Goal: Book appointment/travel/reservation

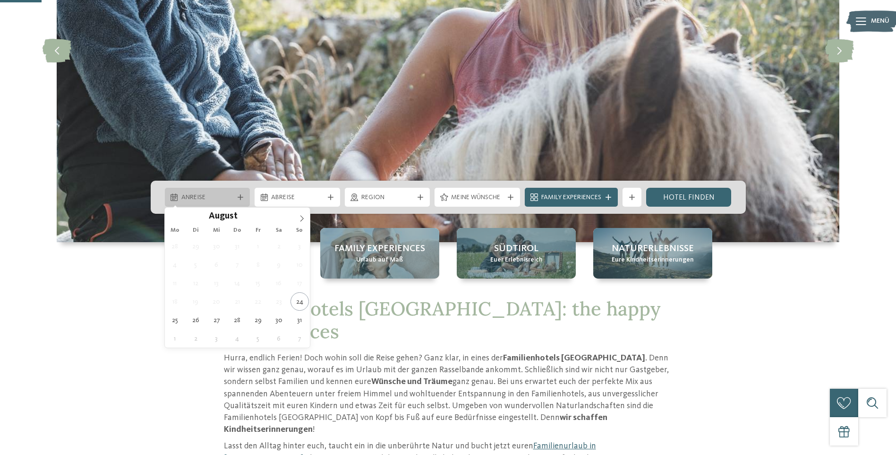
click at [240, 198] on icon at bounding box center [241, 197] width 6 height 6
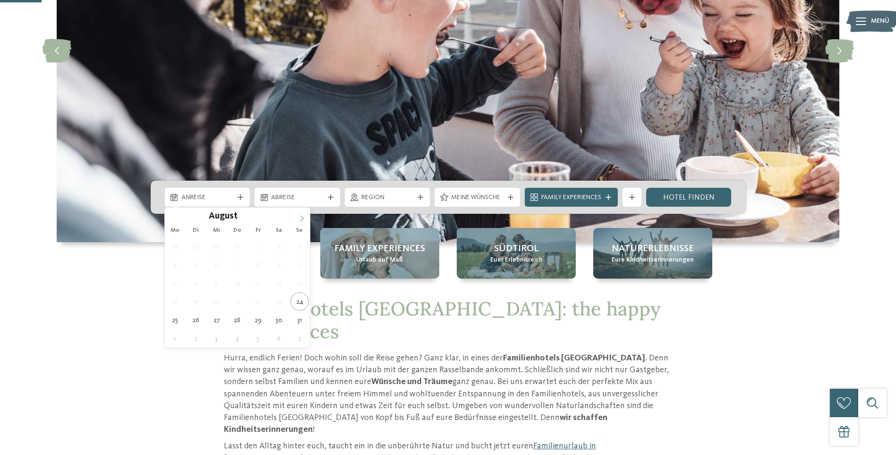
click at [303, 216] on icon at bounding box center [302, 218] width 7 height 7
type div "[DATE]"
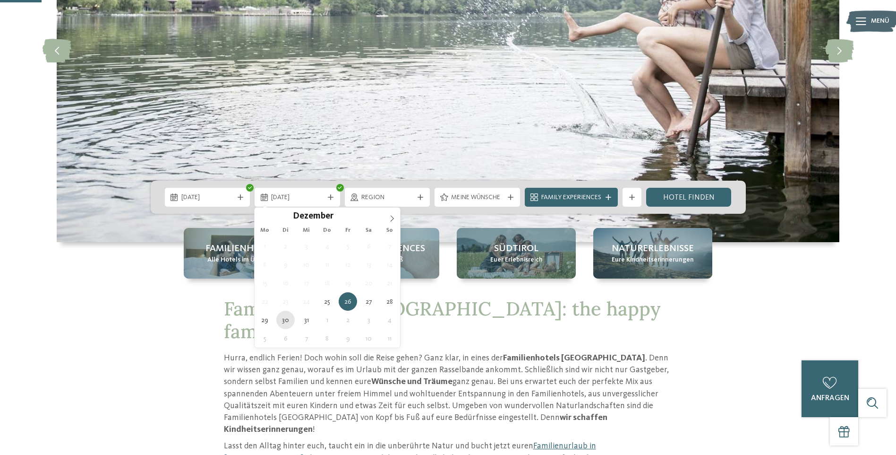
type div "[DATE]"
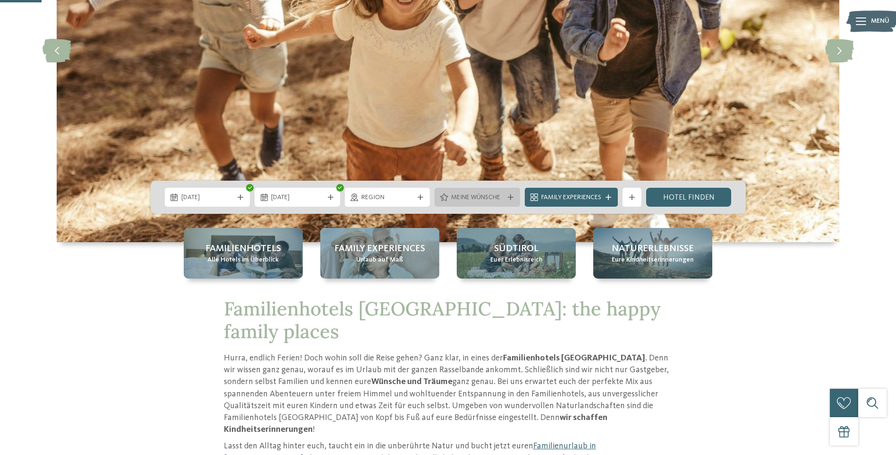
click at [507, 198] on div at bounding box center [510, 197] width 9 height 6
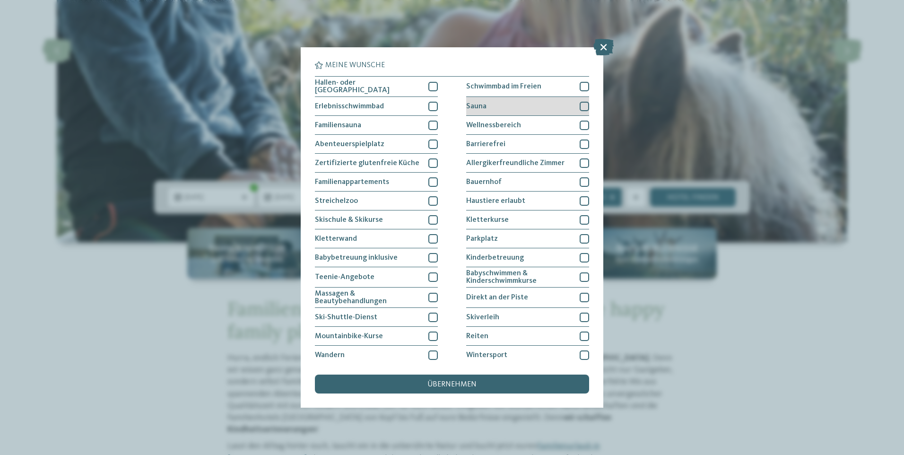
click at [579, 104] on div at bounding box center [583, 106] width 9 height 9
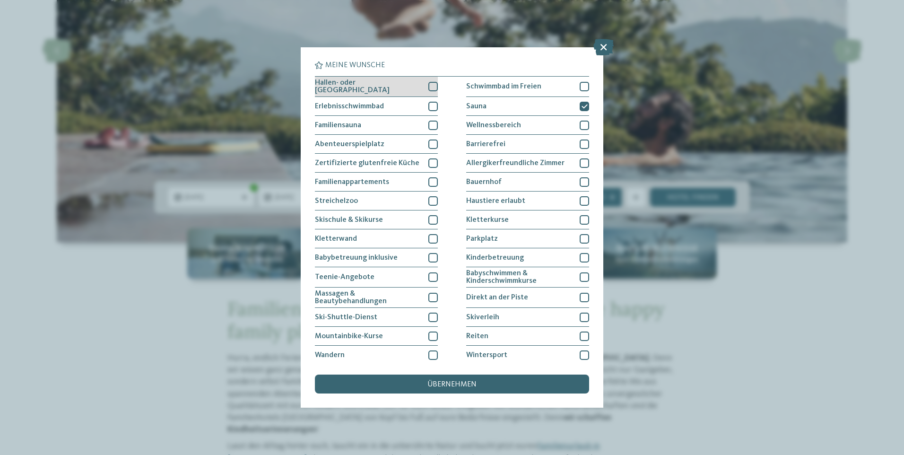
click at [433, 86] on div at bounding box center [432, 86] width 9 height 9
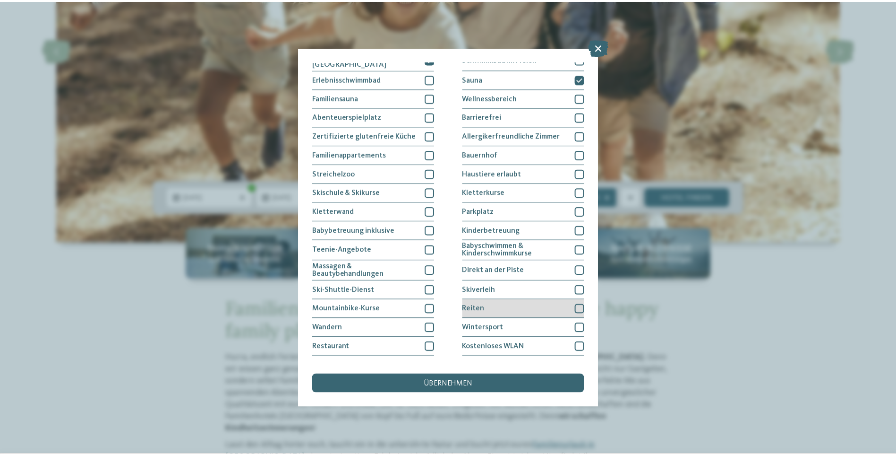
scroll to position [41, 0]
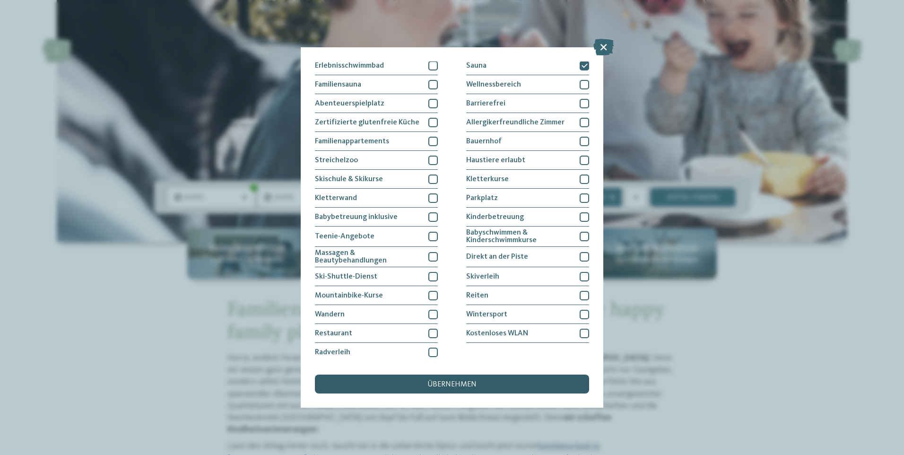
click at [464, 381] on span "übernehmen" at bounding box center [451, 384] width 49 height 8
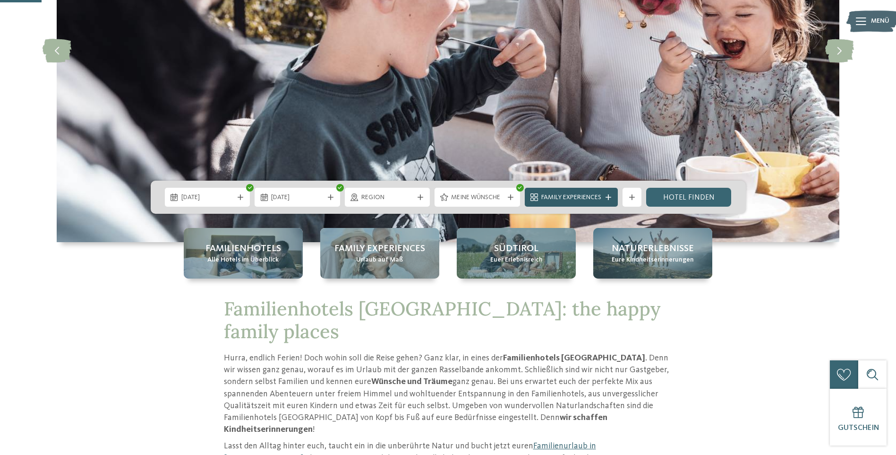
click at [604, 198] on div at bounding box center [608, 197] width 9 height 6
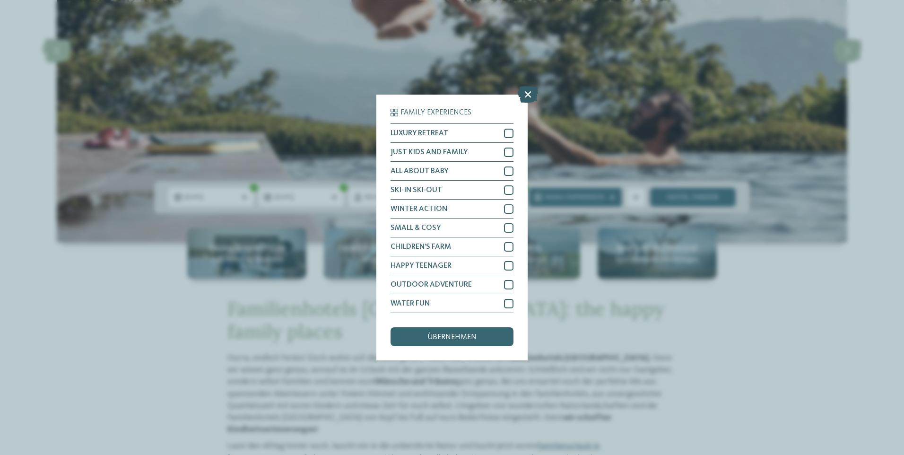
click at [526, 92] on icon at bounding box center [527, 94] width 20 height 17
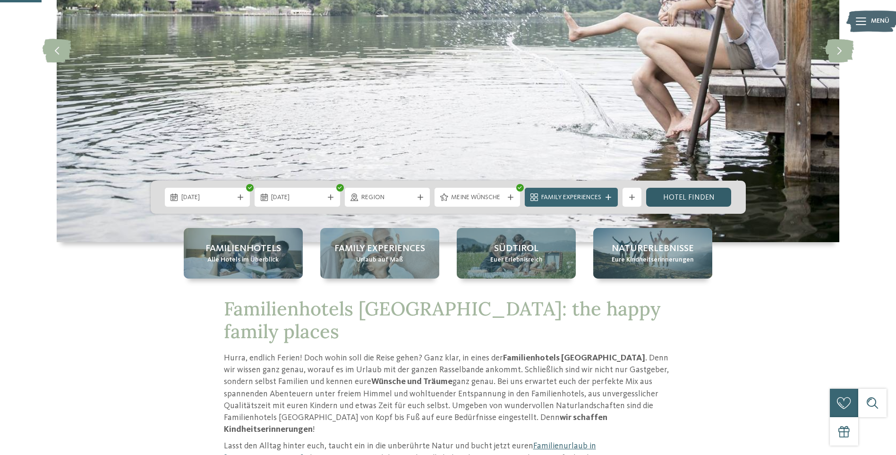
click at [690, 198] on link "Hotel finden" at bounding box center [689, 197] width 86 height 19
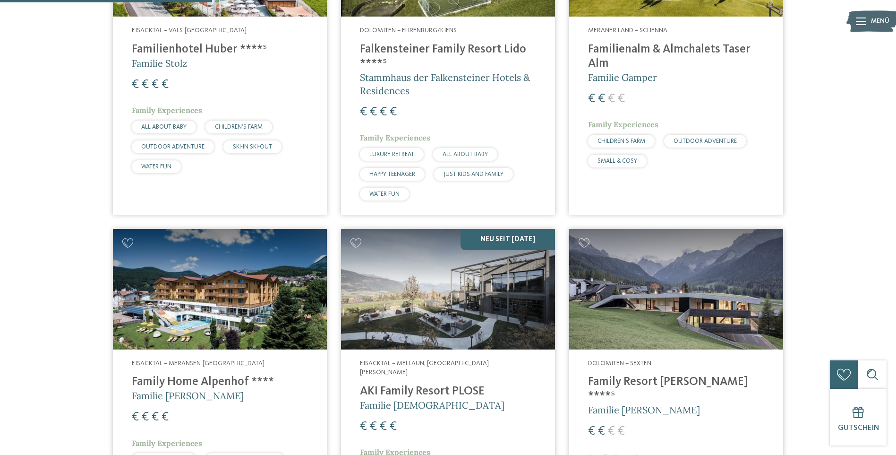
scroll to position [520, 0]
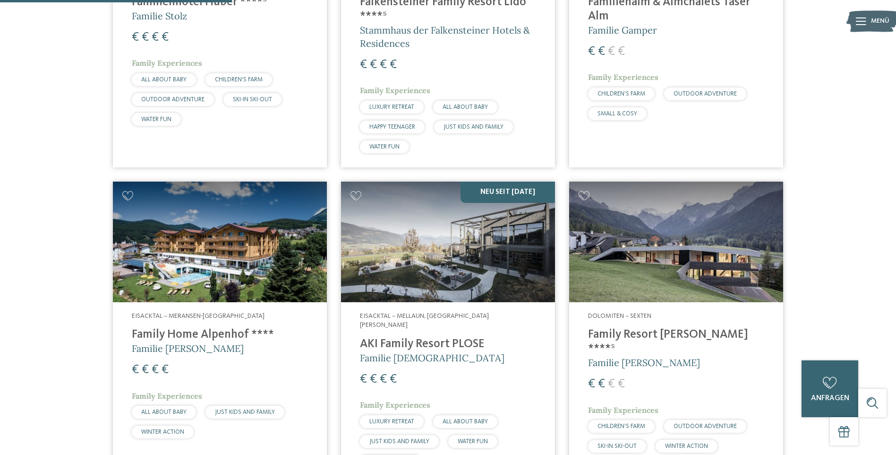
click at [630, 331] on h4 "Family Resort [PERSON_NAME] ****ˢ" at bounding box center [676, 341] width 176 height 28
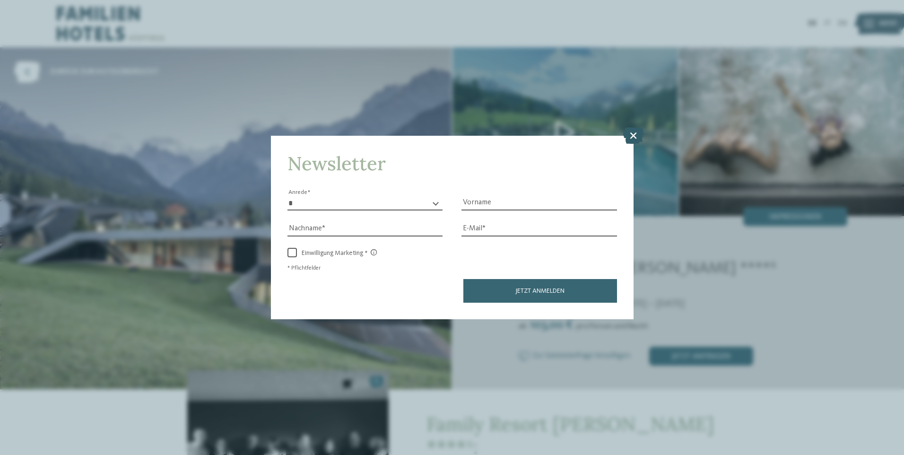
click at [629, 134] on icon at bounding box center [633, 135] width 20 height 17
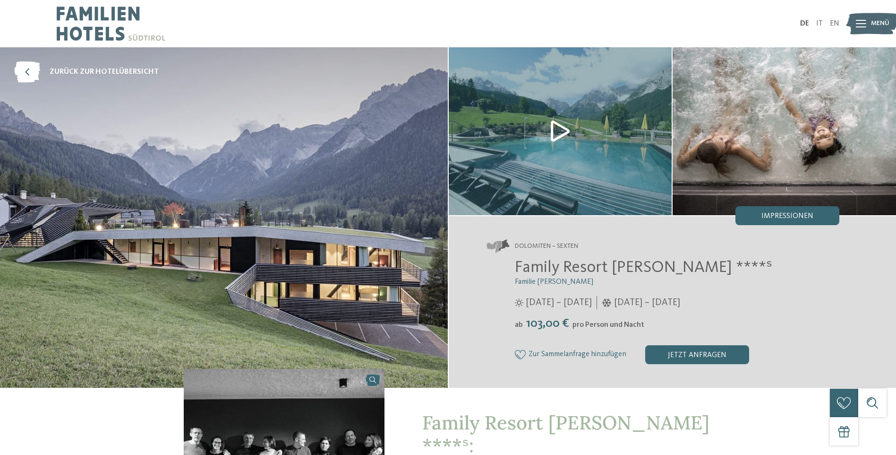
click at [560, 132] on img at bounding box center [561, 131] width 224 height 168
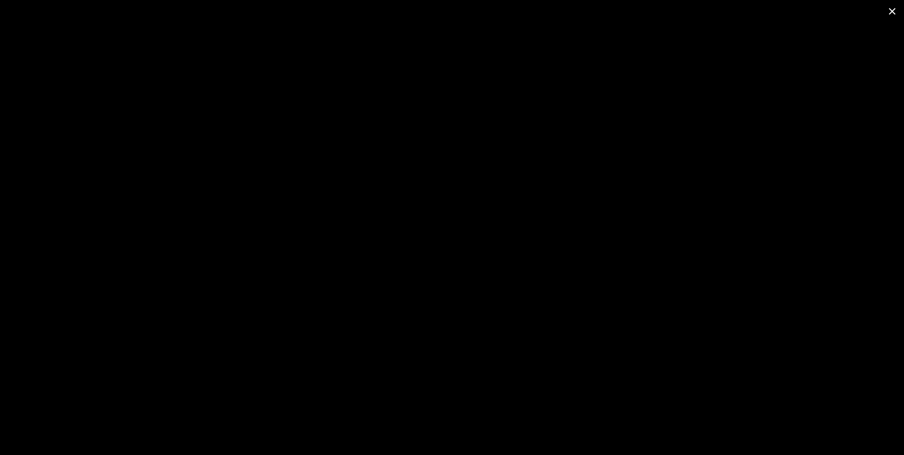
click at [894, 8] on span at bounding box center [892, 11] width 24 height 22
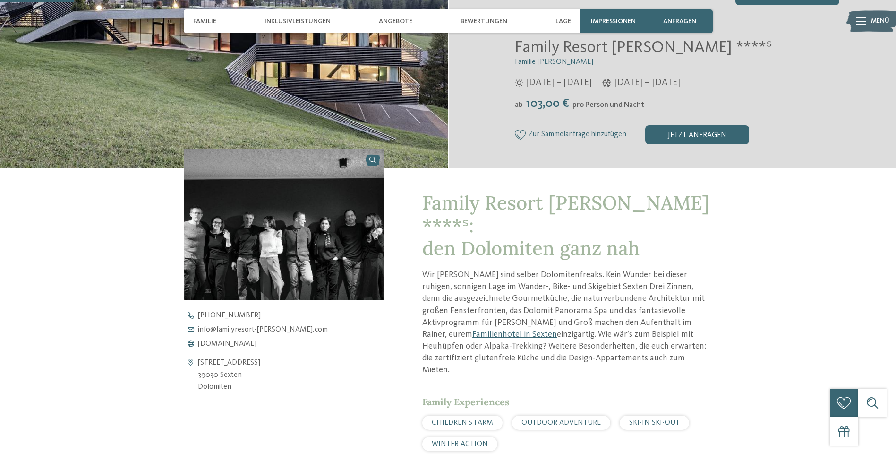
scroll to position [236, 0]
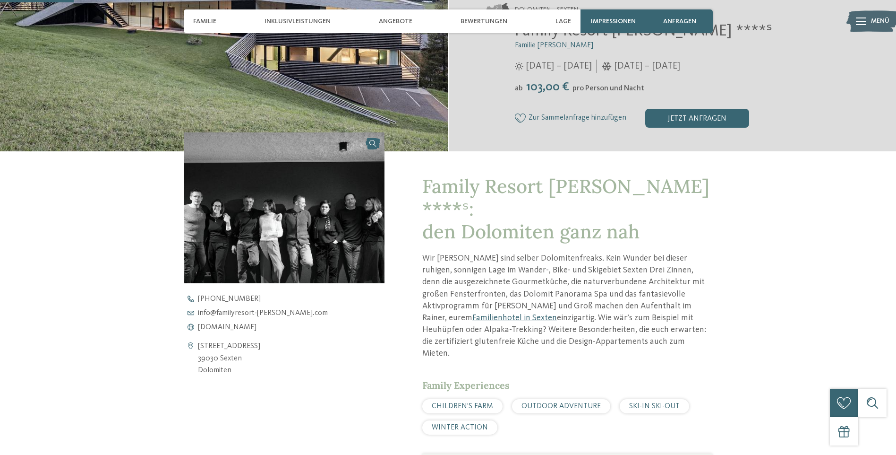
click at [284, 251] on img at bounding box center [284, 207] width 201 height 151
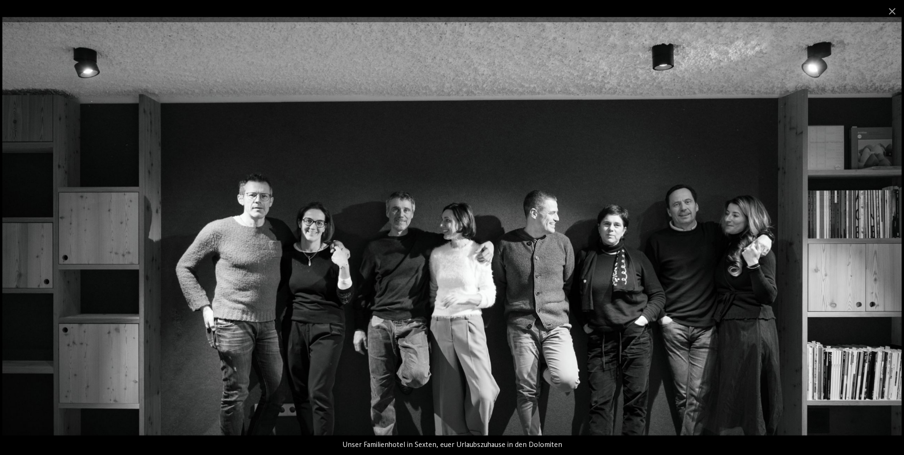
click at [261, 234] on img at bounding box center [451, 226] width 899 height 419
click at [890, 9] on span at bounding box center [892, 11] width 24 height 22
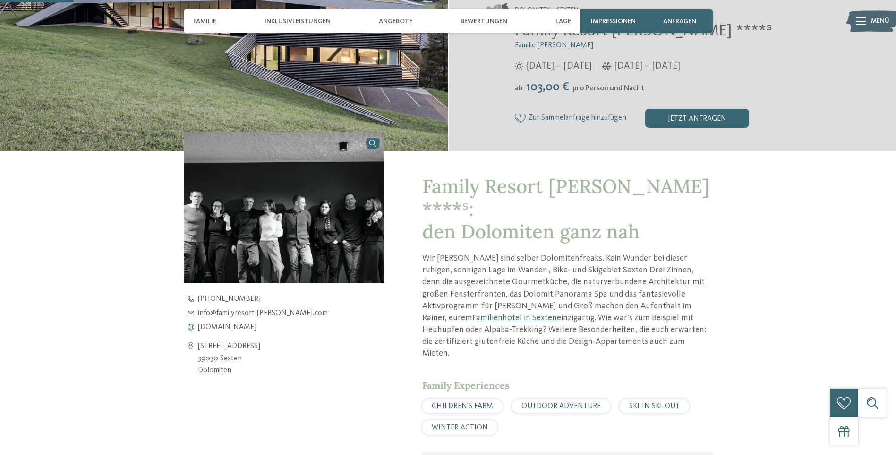
click at [465, 209] on span "Family Resort Rainer ****ˢ: den Dolomiten ganz nah" at bounding box center [565, 208] width 287 height 69
drag, startPoint x: 505, startPoint y: 235, endPoint x: 541, endPoint y: 236, distance: 35.5
click at [541, 252] on p "Wir Rainers sind selber Dolomitenfreaks. Kein Wunder bei dieser ruhigen, sonnig…" at bounding box center [567, 305] width 290 height 107
copy p "Dolomiten"
